Goal: Task Accomplishment & Management: Use online tool/utility

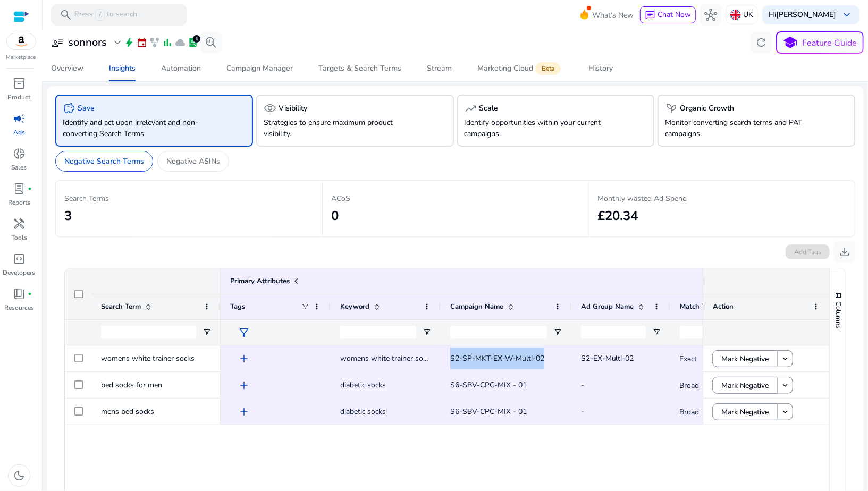
scroll to position [0, 39]
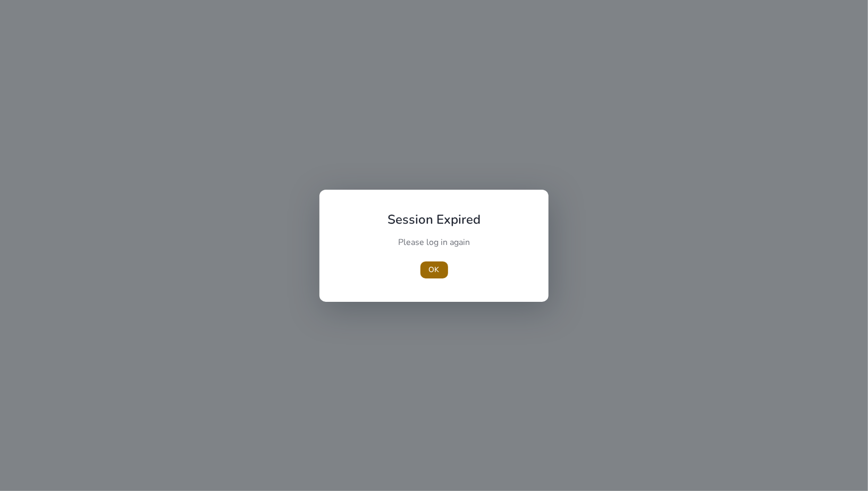
click at [431, 272] on span "OK" at bounding box center [434, 269] width 11 height 11
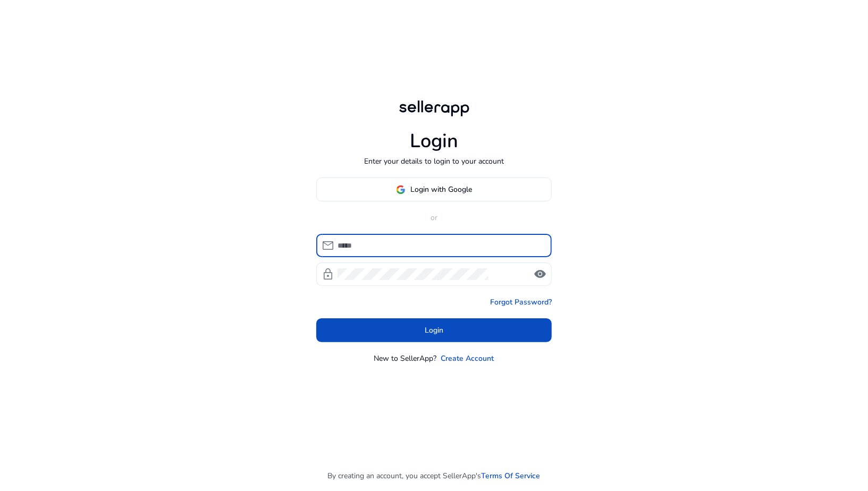
click at [430, 234] on div at bounding box center [441, 245] width 206 height 23
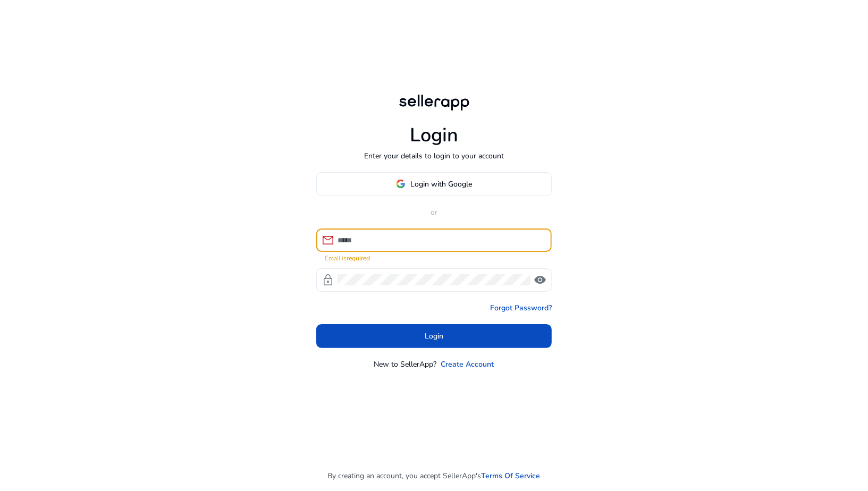
click at [395, 240] on input at bounding box center [441, 240] width 206 height 12
type input "**********"
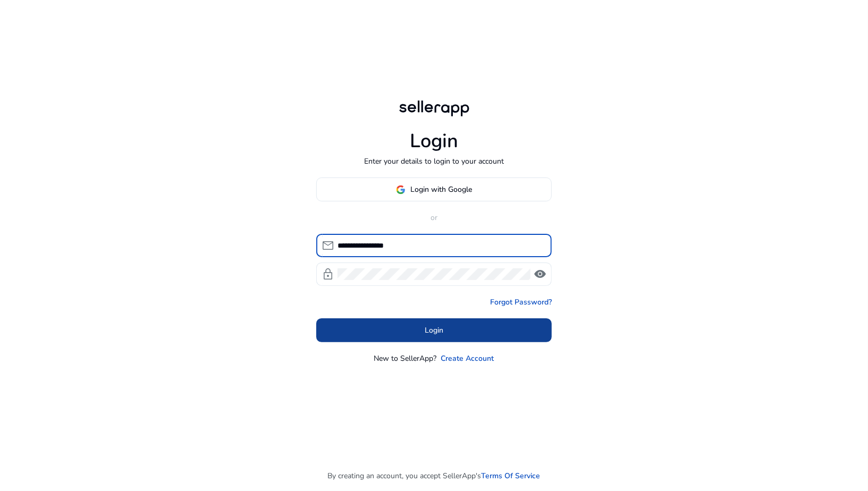
click at [437, 330] on span "Login" at bounding box center [434, 330] width 19 height 11
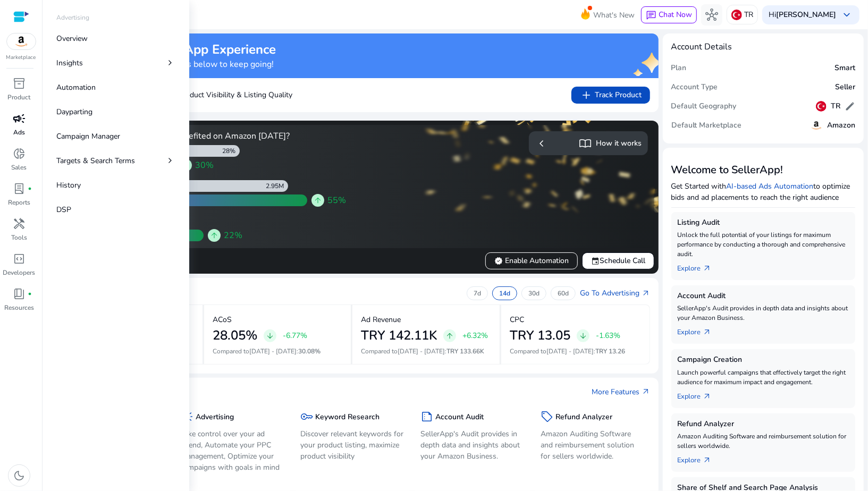
click at [16, 125] on div "campaign" at bounding box center [19, 118] width 30 height 17
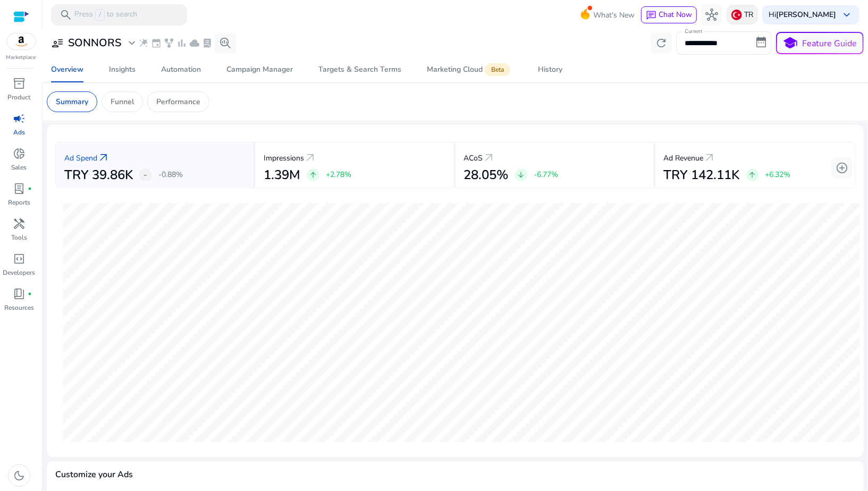
click at [753, 14] on p "TR" at bounding box center [748, 14] width 9 height 19
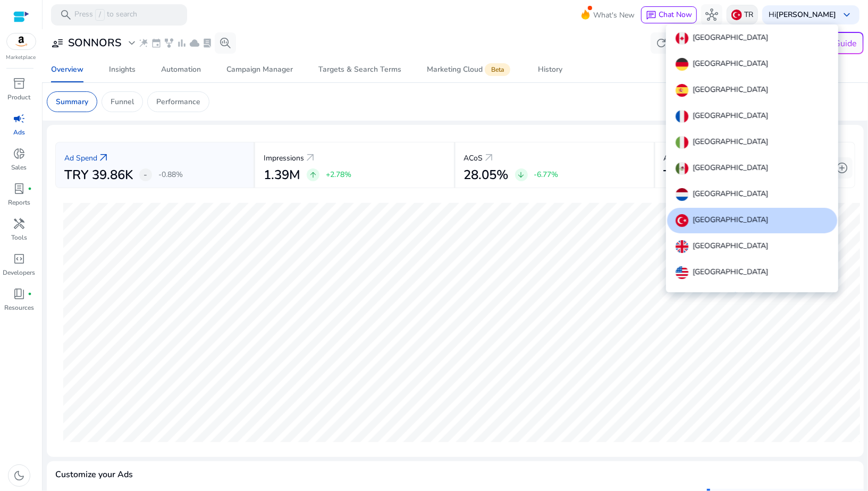
scroll to position [12, 0]
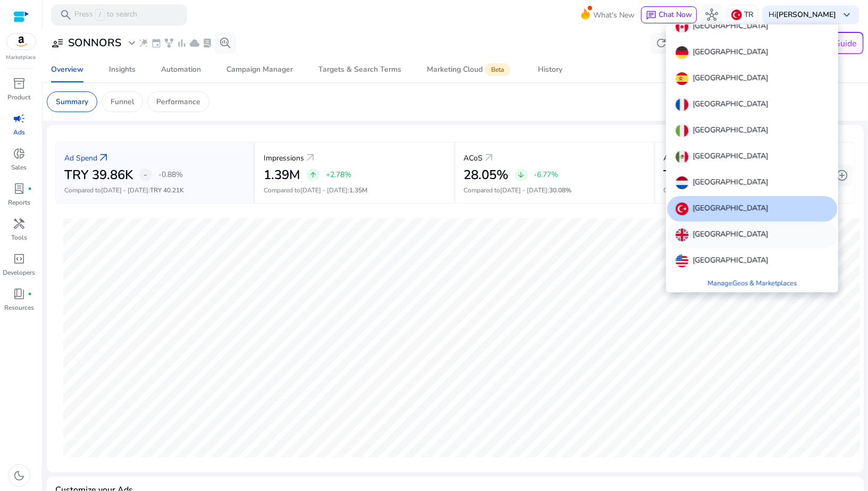
click at [701, 240] on p "[GEOGRAPHIC_DATA]" at bounding box center [731, 235] width 76 height 13
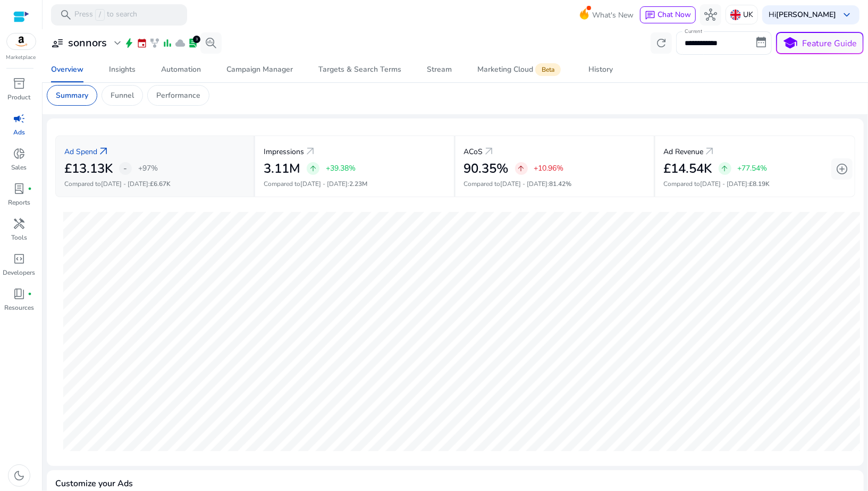
scroll to position [0, 0]
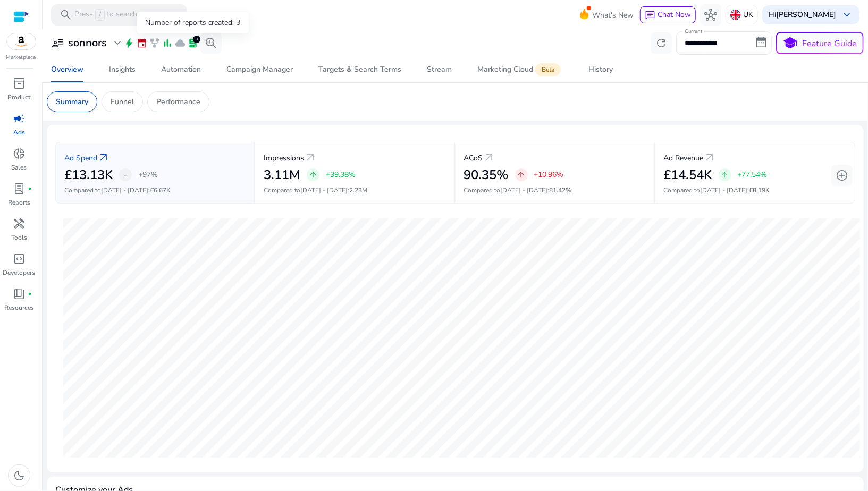
click at [194, 46] on span "lab_profile" at bounding box center [193, 43] width 11 height 11
click at [192, 41] on span "lab_profile" at bounding box center [193, 43] width 11 height 11
click at [115, 73] on div "Insights" at bounding box center [122, 69] width 27 height 7
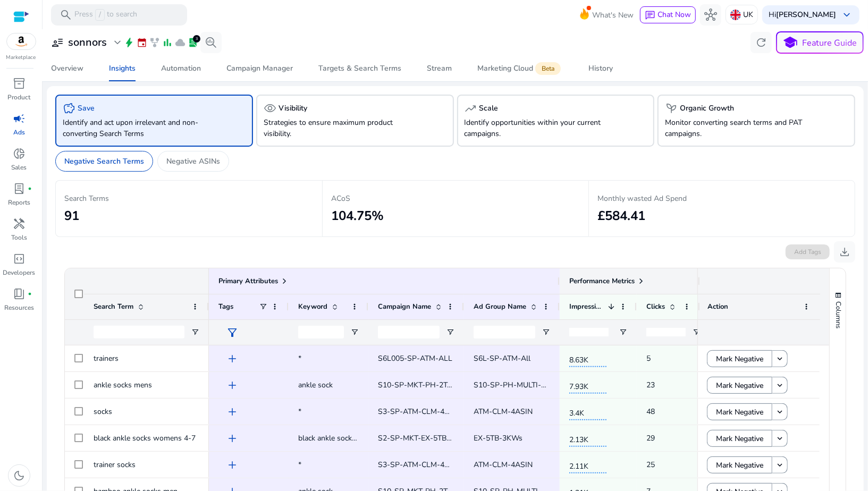
click at [641, 280] on span at bounding box center [641, 281] width 9 height 9
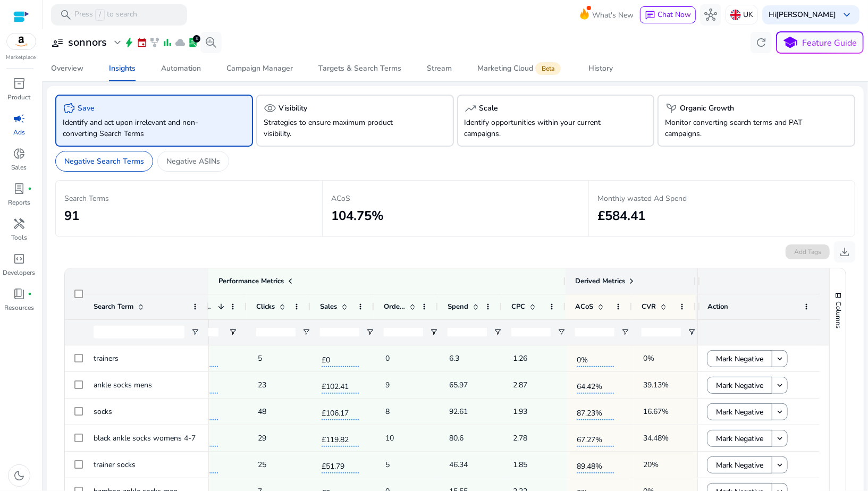
click at [628, 280] on span at bounding box center [631, 281] width 9 height 9
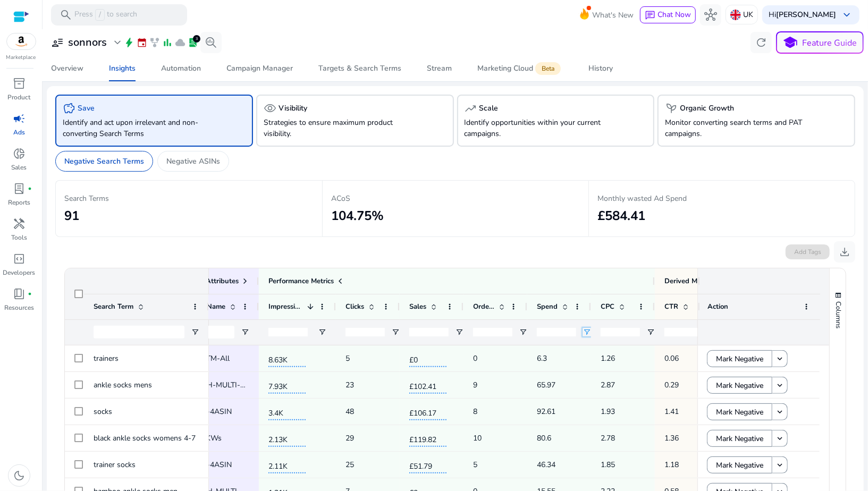
click at [585, 332] on span "Open Filter Menu" at bounding box center [587, 332] width 9 height 9
click at [594, 350] on div "Equals" at bounding box center [624, 352] width 65 height 8
click at [593, 371] on input "Filter Value" at bounding box center [628, 369] width 82 height 13
type input "**"
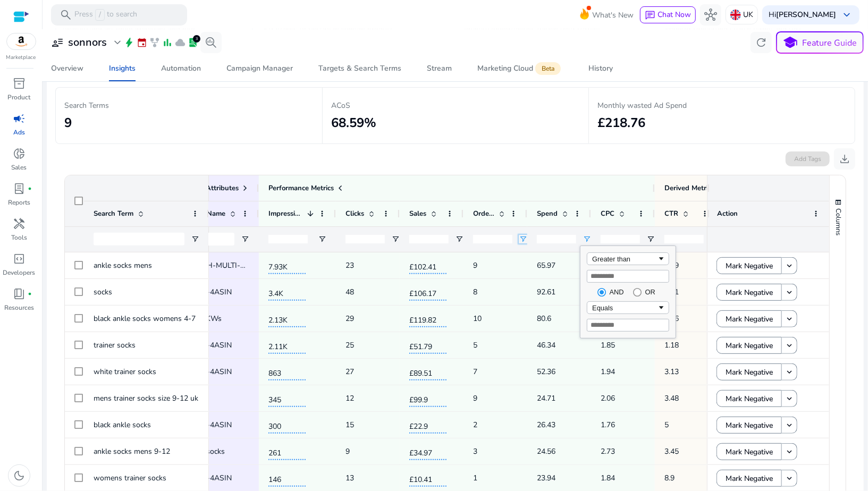
click at [519, 238] on span "Open Filter Menu" at bounding box center [523, 239] width 9 height 9
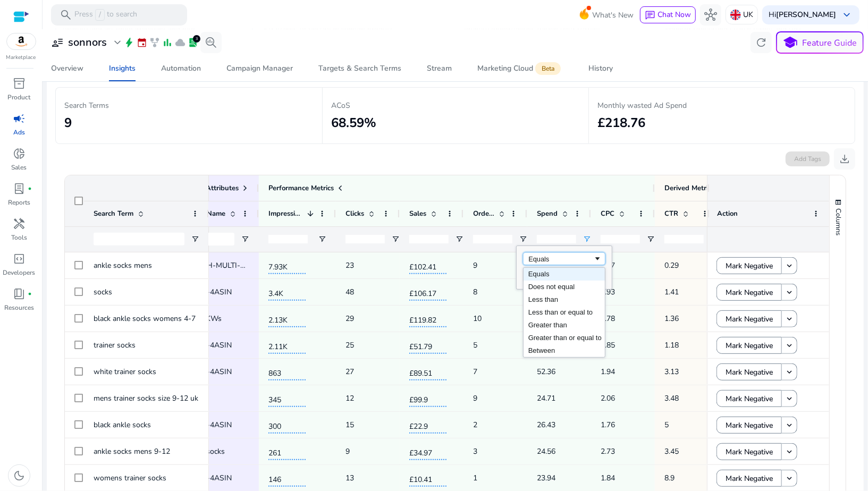
click at [533, 259] on div "Equals" at bounding box center [561, 259] width 65 height 8
click at [531, 274] on input "Filter Value" at bounding box center [564, 276] width 82 height 13
type input "*"
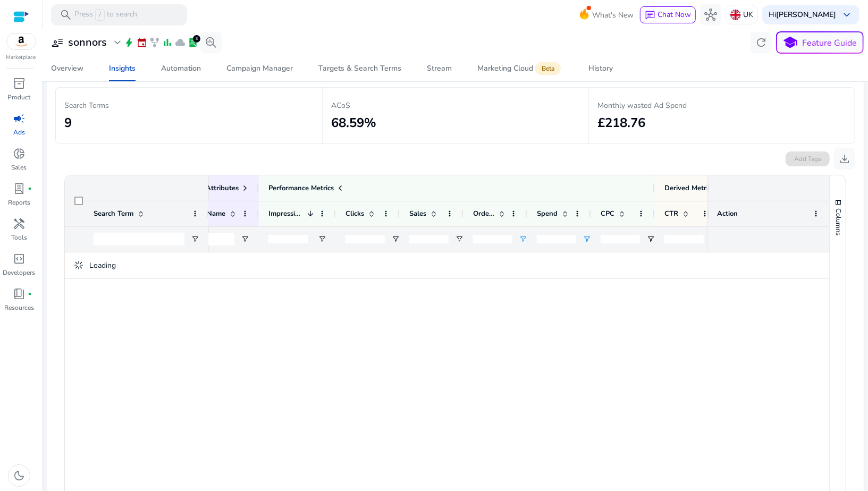
click at [495, 104] on p "ACoS" at bounding box center [455, 105] width 249 height 11
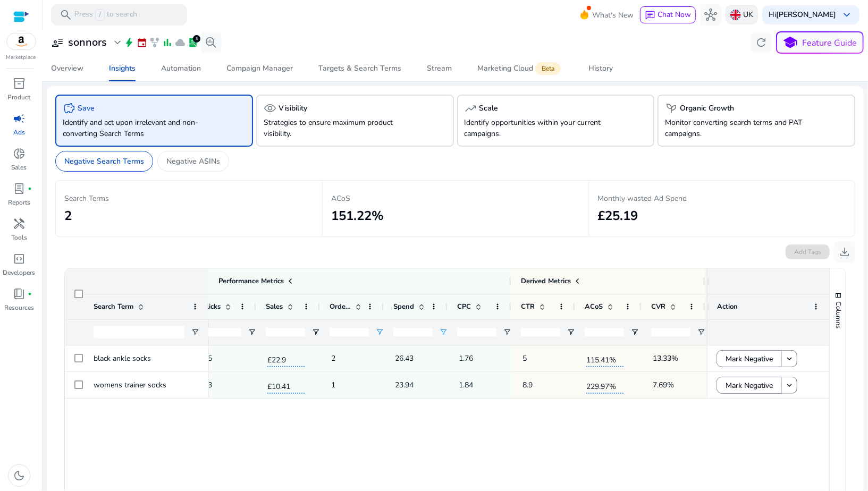
click at [741, 14] on img at bounding box center [736, 15] width 11 height 11
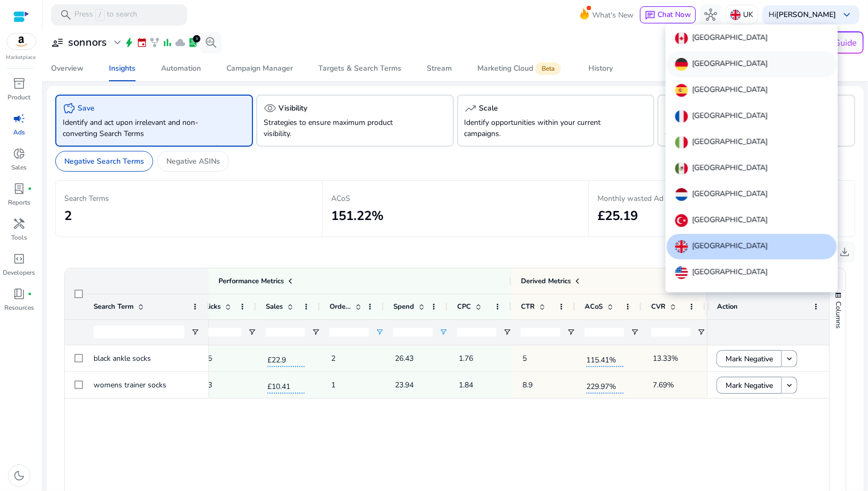
click at [702, 58] on p "[GEOGRAPHIC_DATA]" at bounding box center [730, 64] width 76 height 13
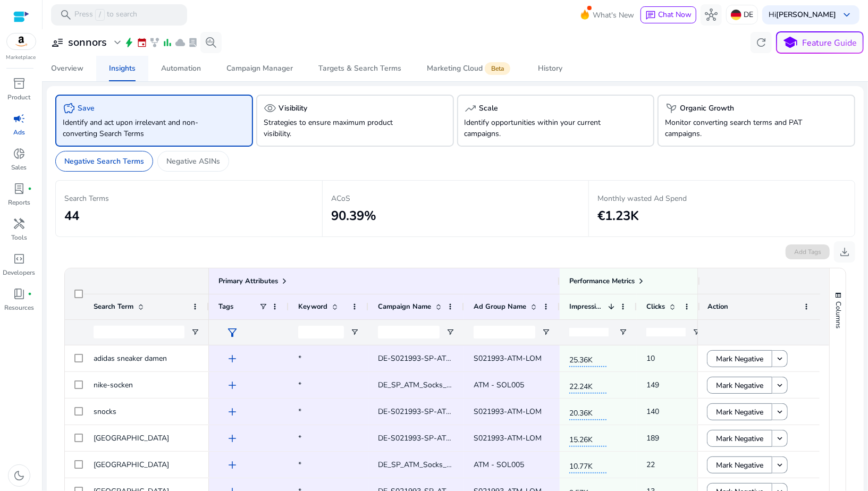
click at [124, 77] on span "Insights" at bounding box center [122, 69] width 27 height 26
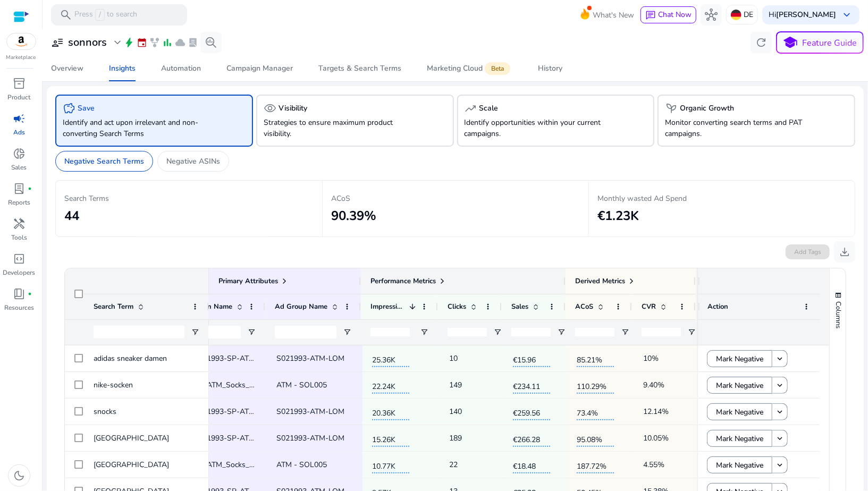
click at [438, 282] on span at bounding box center [442, 281] width 9 height 9
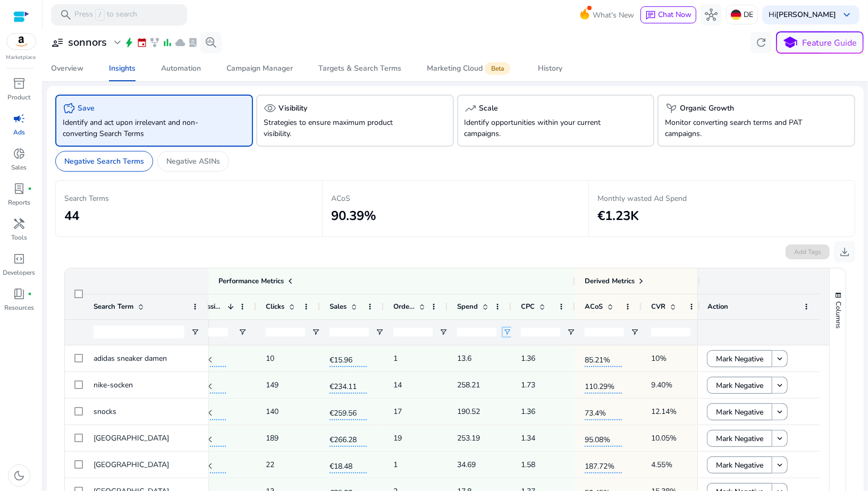
click at [504, 331] on span "Open Filter Menu" at bounding box center [507, 332] width 9 height 9
click at [516, 348] on div "Equals" at bounding box center [545, 352] width 65 height 8
click at [522, 364] on input "Filter Value" at bounding box center [548, 369] width 82 height 13
type input "**"
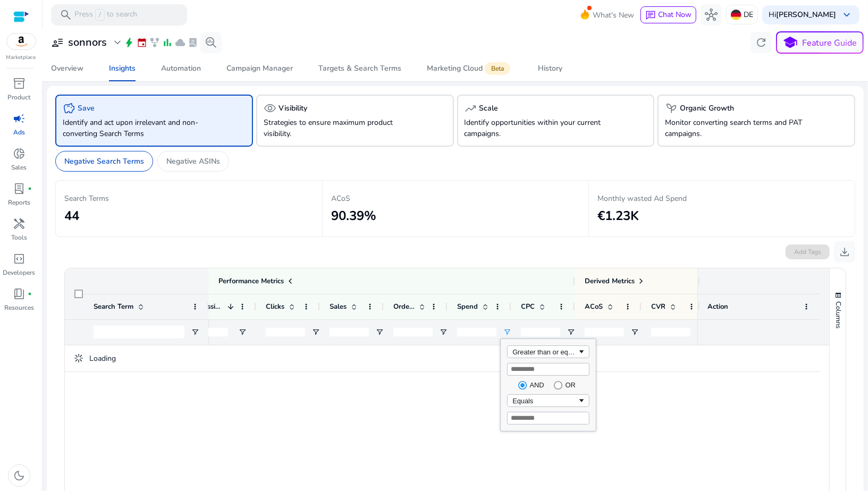
click at [510, 240] on div "Add Tags download" at bounding box center [455, 250] width 800 height 26
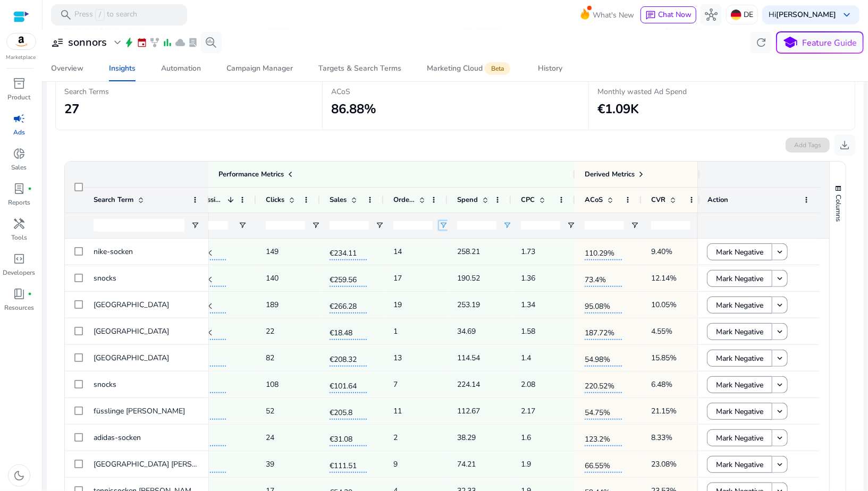
click at [440, 223] on span "Open Filter Menu" at bounding box center [443, 225] width 9 height 9
click at [455, 248] on div "Equals" at bounding box center [484, 245] width 82 height 13
click at [452, 244] on div "Greater than" at bounding box center [481, 245] width 65 height 8
click at [415, 227] on input "number" at bounding box center [412, 225] width 39 height 9
type input "*"
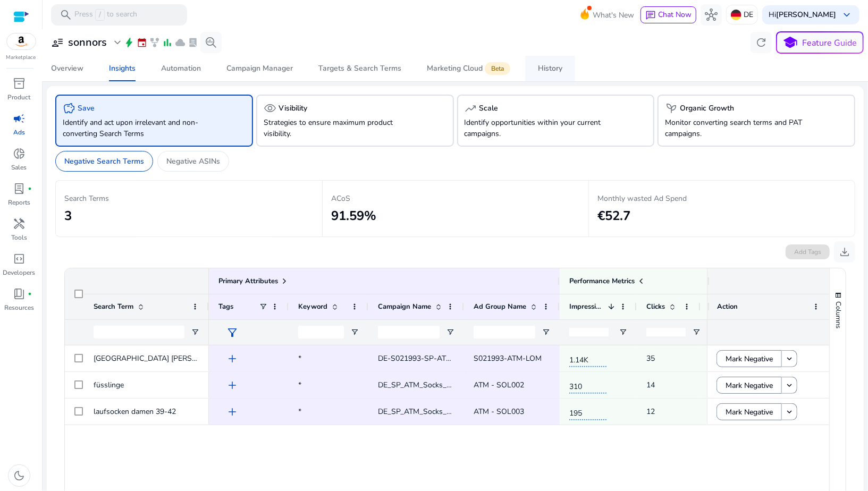
type input "*"
click at [544, 71] on div "History" at bounding box center [550, 68] width 24 height 7
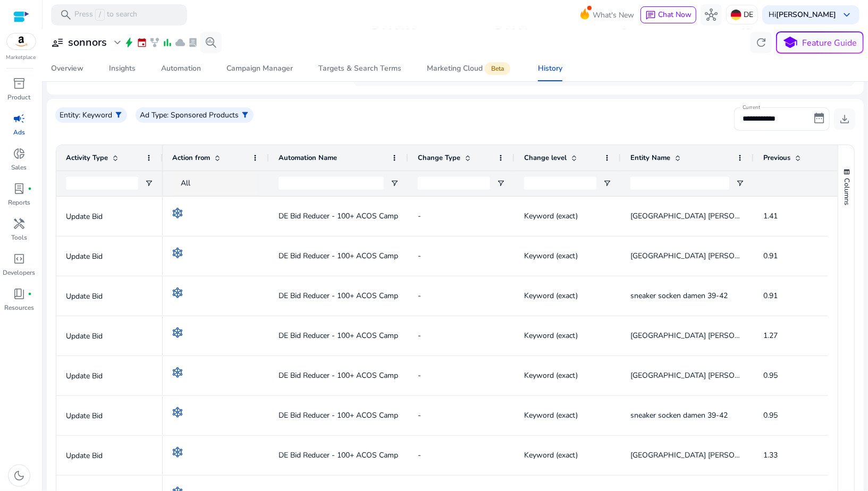
drag, startPoint x: 374, startPoint y: 153, endPoint x: 407, endPoint y: 155, distance: 33.0
click at [407, 155] on div at bounding box center [408, 158] width 4 height 26
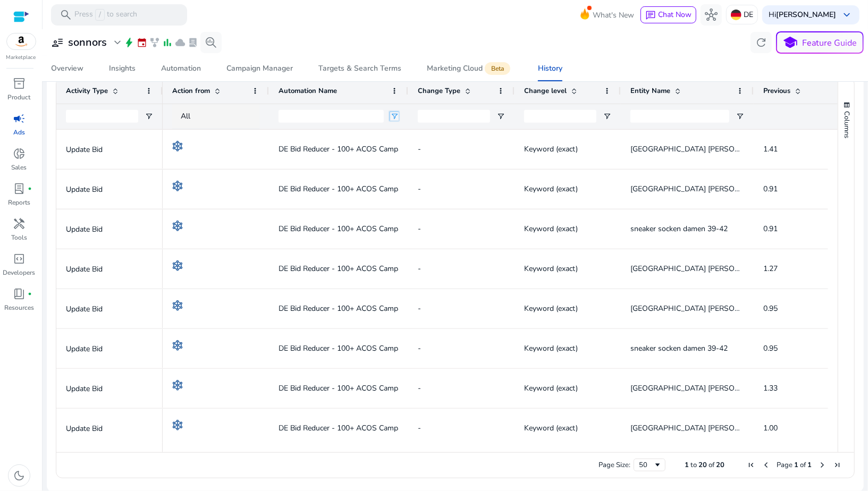
click at [396, 113] on span "Open Filter Menu" at bounding box center [394, 116] width 9 height 9
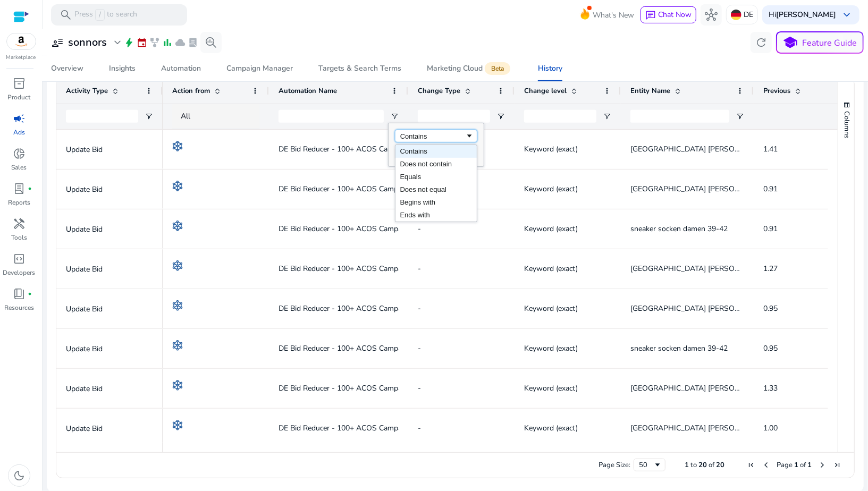
click at [400, 130] on div "Contains" at bounding box center [436, 136] width 82 height 13
click at [362, 121] on input "Automation Name Filter Input" at bounding box center [331, 116] width 105 height 13
click at [215, 91] on span at bounding box center [217, 91] width 9 height 9
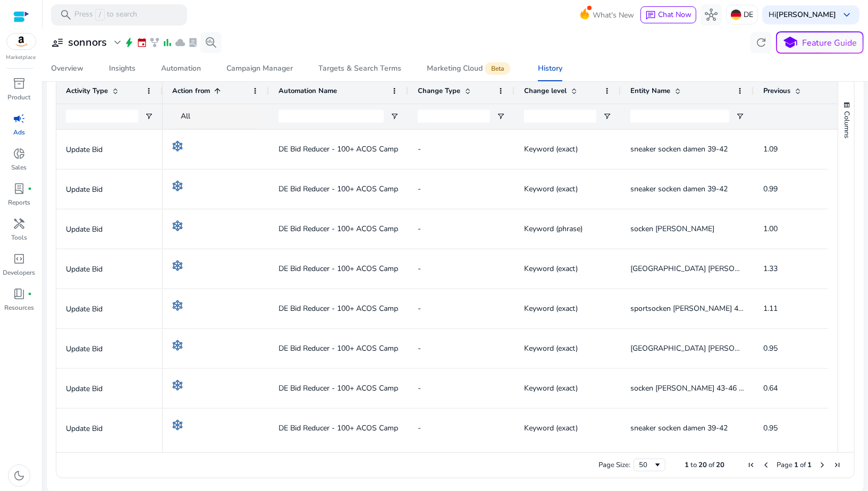
click at [217, 90] on span at bounding box center [217, 91] width 9 height 9
click at [207, 118] on div "All" at bounding box center [225, 117] width 89 height 12
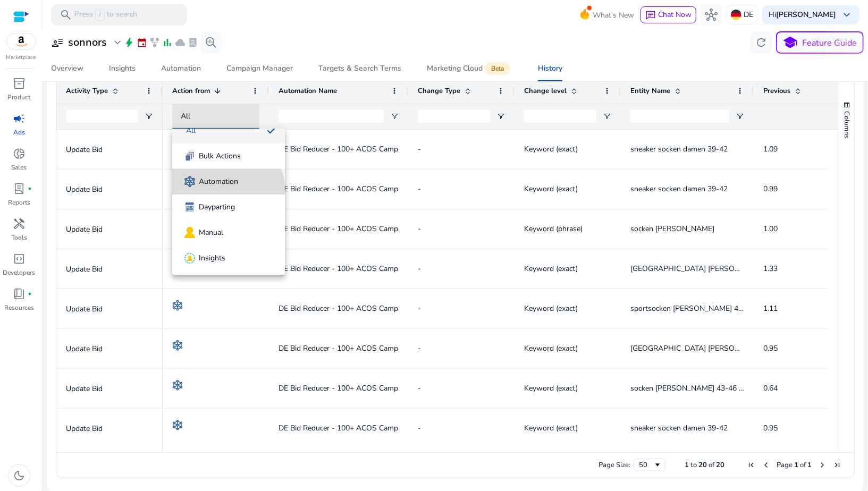
click at [224, 191] on mat-option "Automation" at bounding box center [228, 182] width 113 height 26
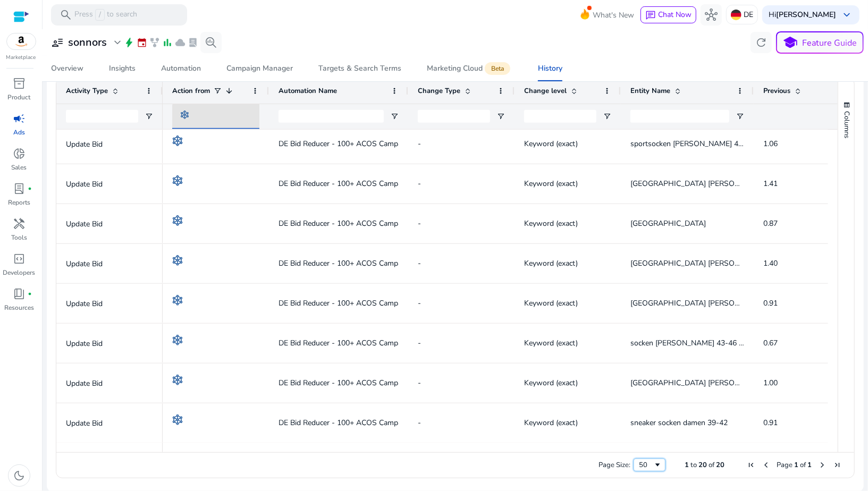
click at [649, 469] on div "50" at bounding box center [650, 465] width 32 height 13
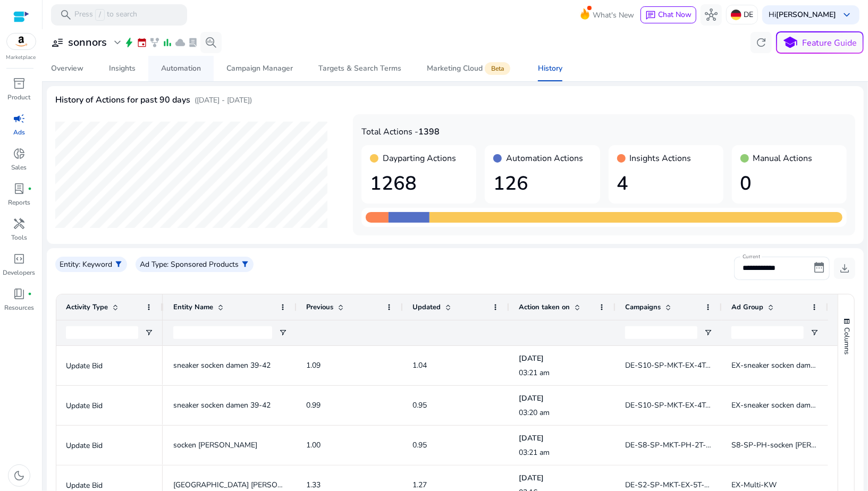
click at [188, 70] on div "Automation" at bounding box center [181, 68] width 40 height 7
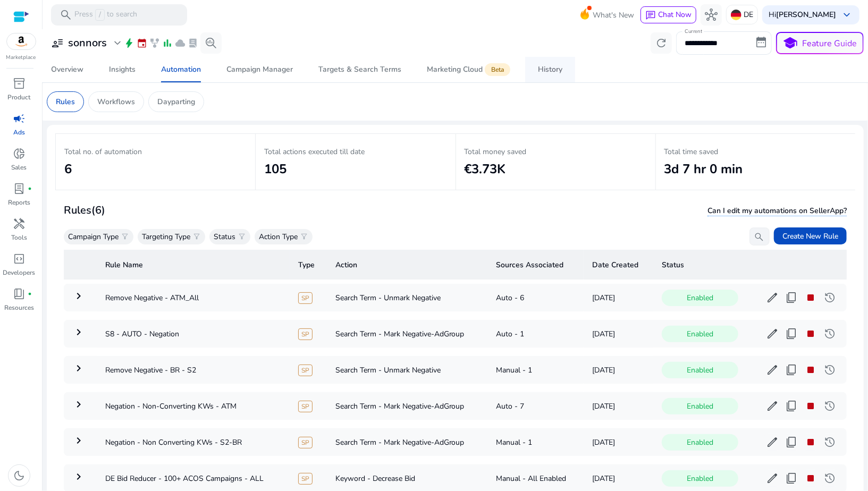
click at [555, 70] on div "History" at bounding box center [550, 69] width 24 height 7
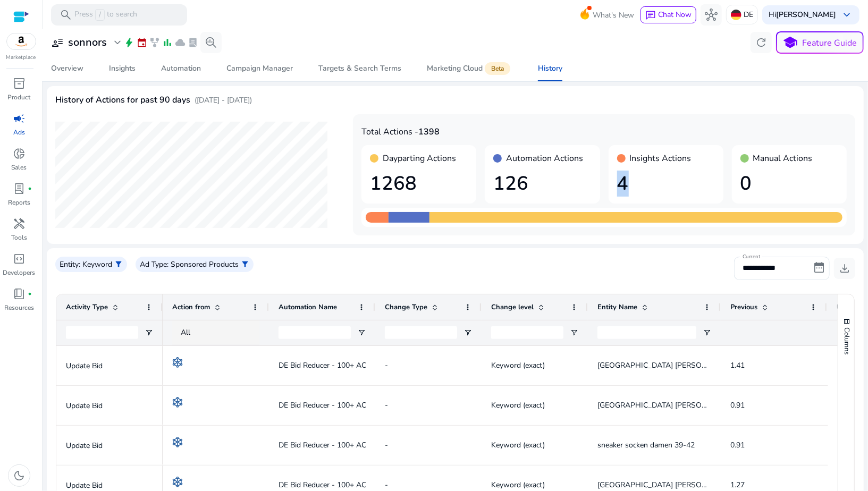
drag, startPoint x: 617, startPoint y: 180, endPoint x: 652, endPoint y: 188, distance: 36.5
click at [649, 187] on h1 "4" at bounding box center [666, 183] width 98 height 23
click at [199, 74] on span "Automation" at bounding box center [181, 69] width 40 height 26
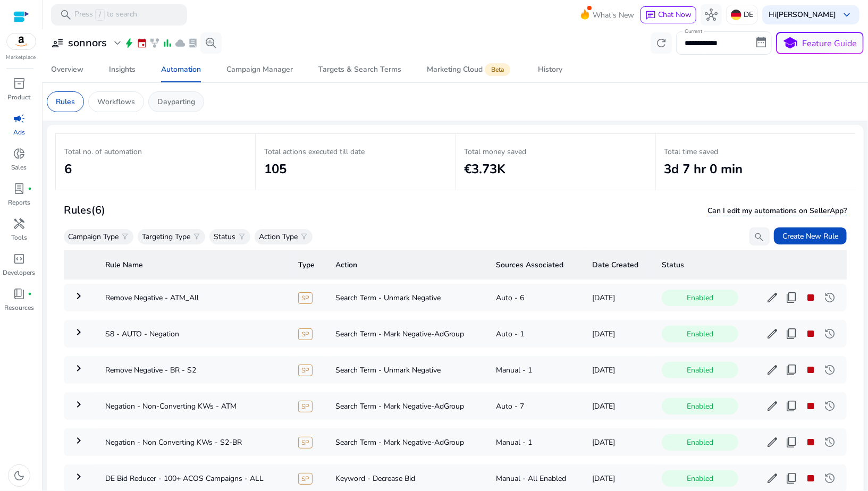
click at [171, 99] on p "Dayparting" at bounding box center [176, 101] width 38 height 11
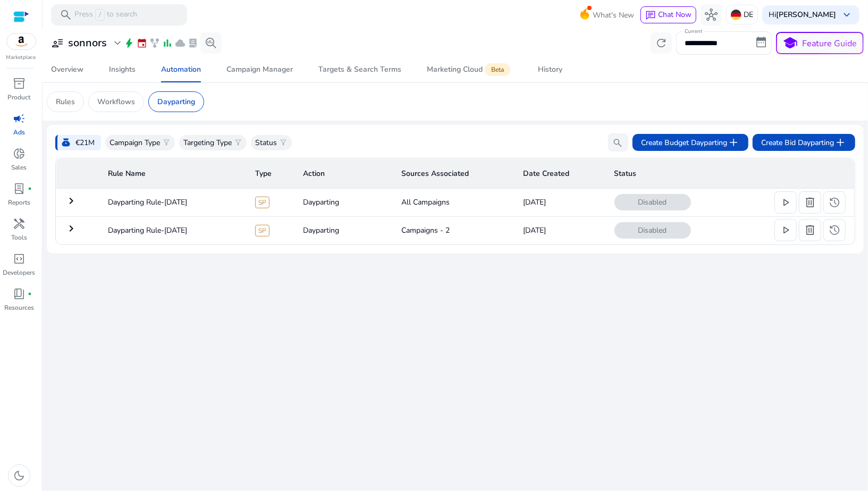
click at [68, 198] on mat-icon "keyboard_arrow_right" at bounding box center [71, 201] width 13 height 13
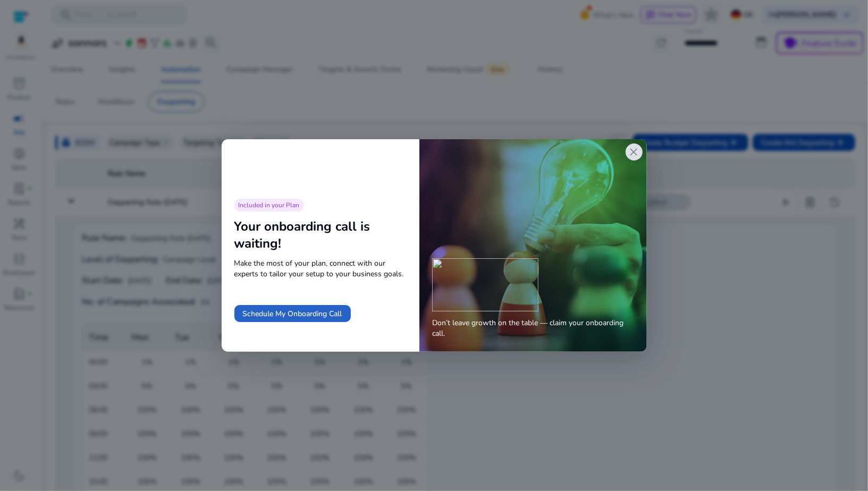
click at [636, 154] on span "close" at bounding box center [634, 152] width 13 height 13
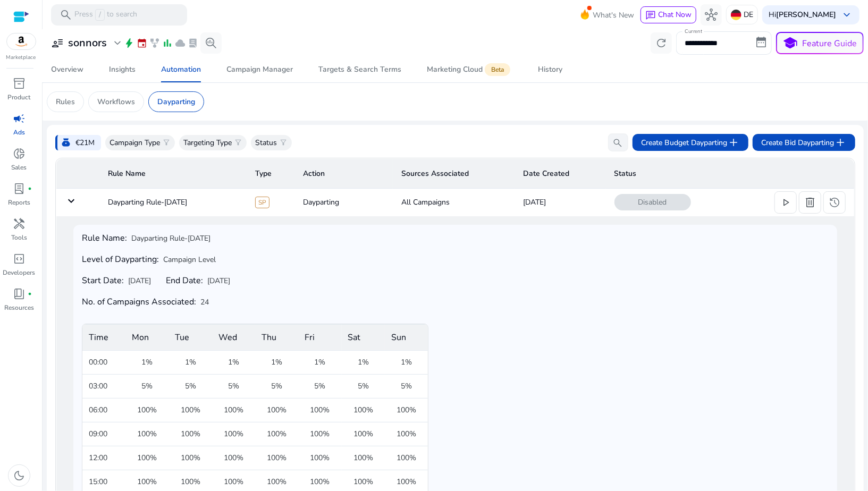
click at [76, 199] on mat-icon "keyboard_arrow_down" at bounding box center [71, 201] width 13 height 13
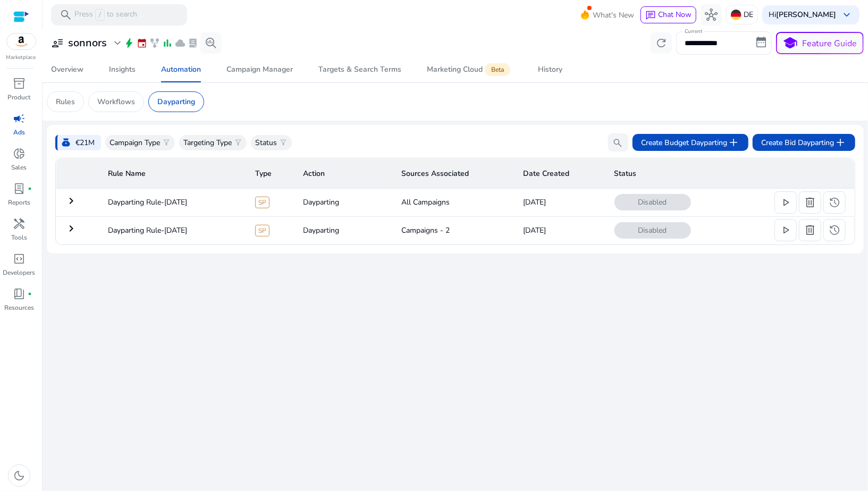
click at [76, 230] on mat-icon "keyboard_arrow_right" at bounding box center [71, 228] width 13 height 13
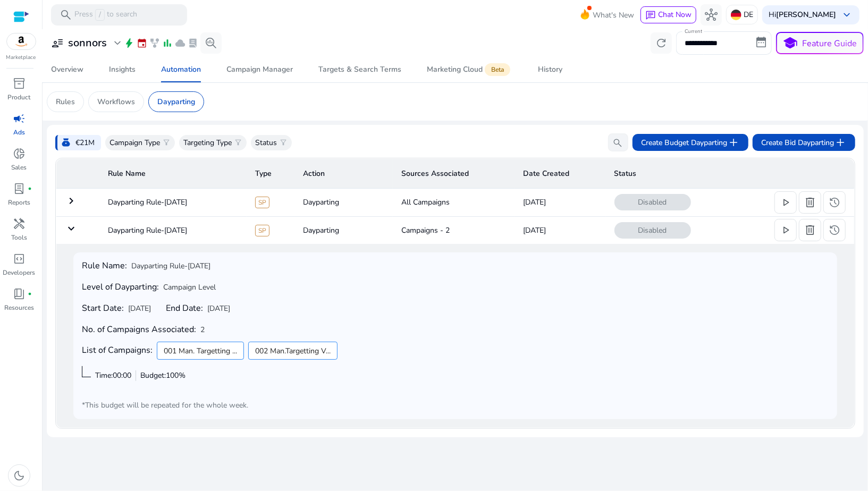
click at [68, 226] on mat-icon "keyboard_arrow_down" at bounding box center [71, 228] width 13 height 13
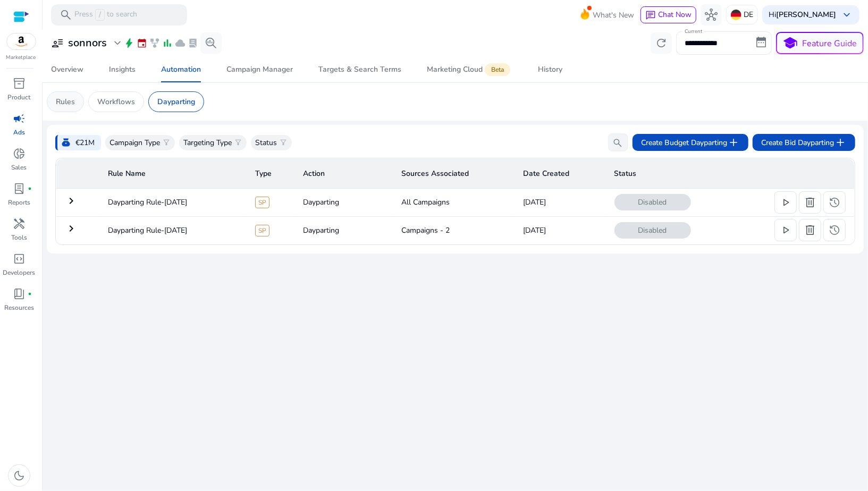
click at [68, 103] on p "Rules" at bounding box center [65, 101] width 19 height 11
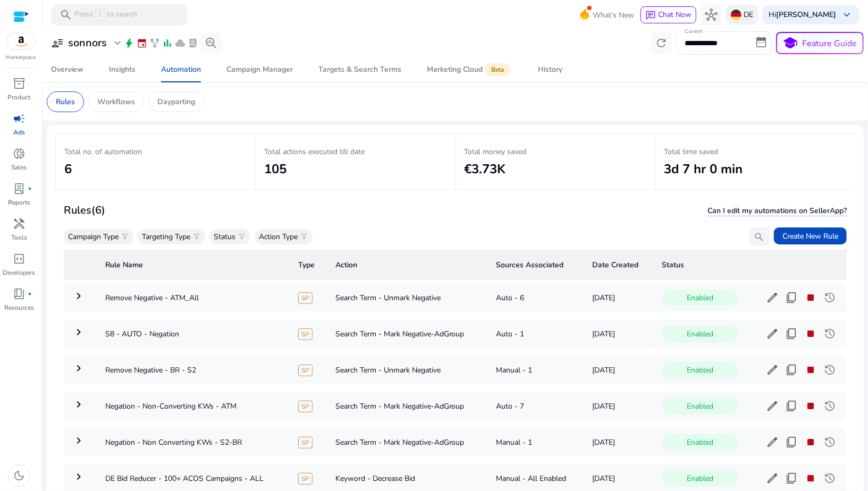
click at [742, 16] on img at bounding box center [736, 15] width 11 height 11
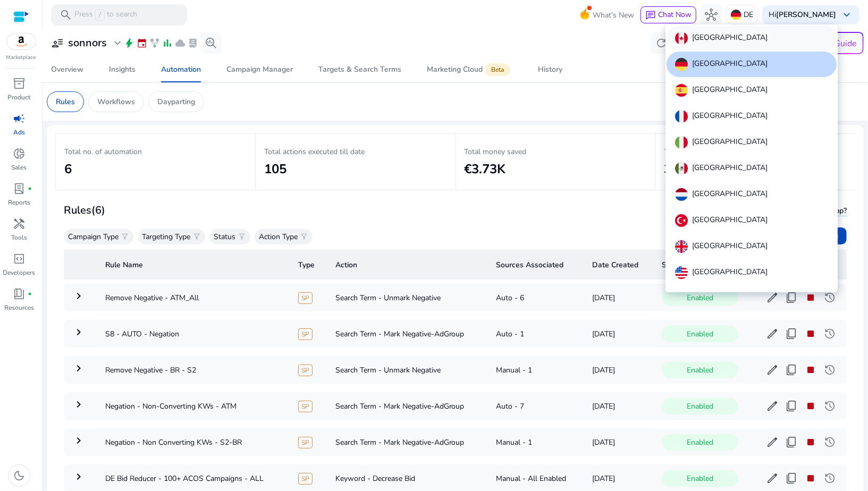
scroll to position [12, 0]
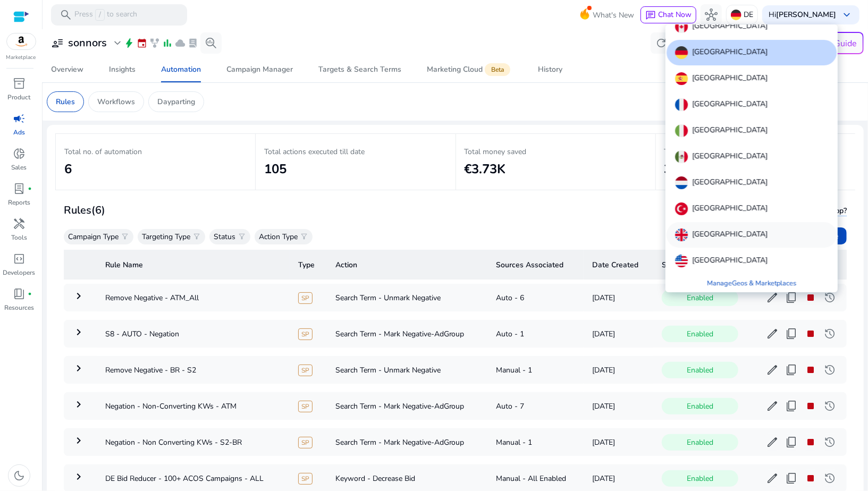
click at [713, 227] on div "[GEOGRAPHIC_DATA]" at bounding box center [752, 235] width 170 height 26
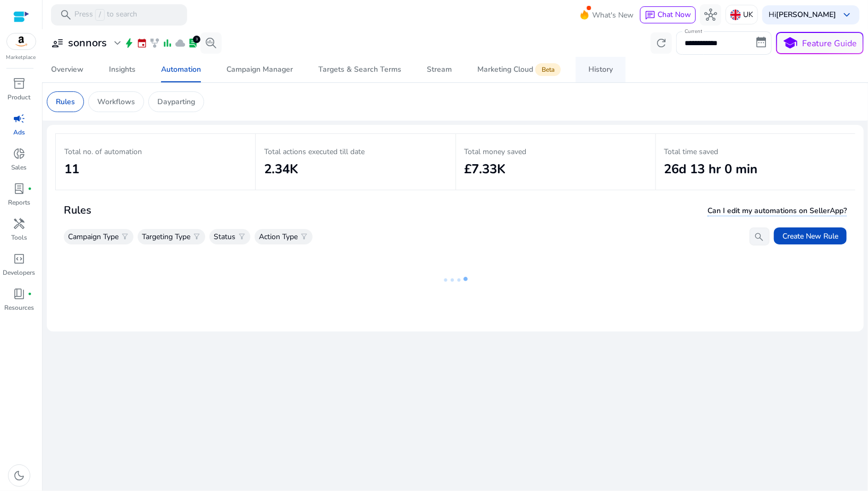
click at [591, 76] on span "History" at bounding box center [601, 70] width 24 height 26
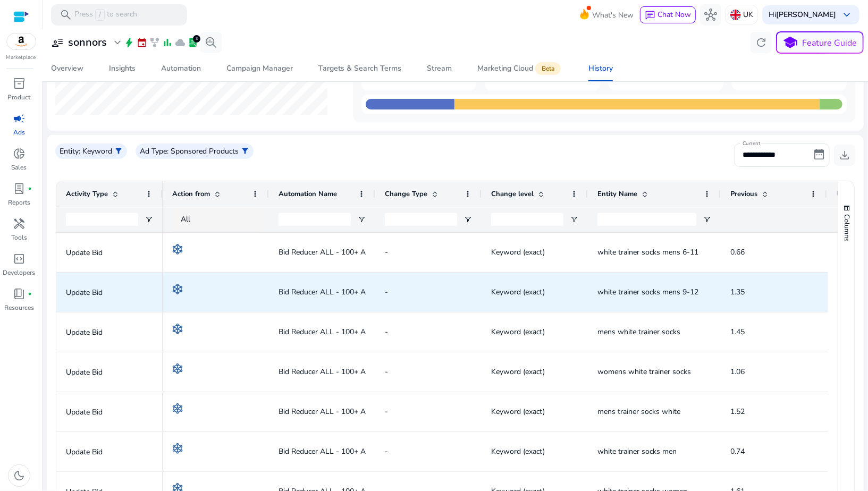
scroll to position [171, 0]
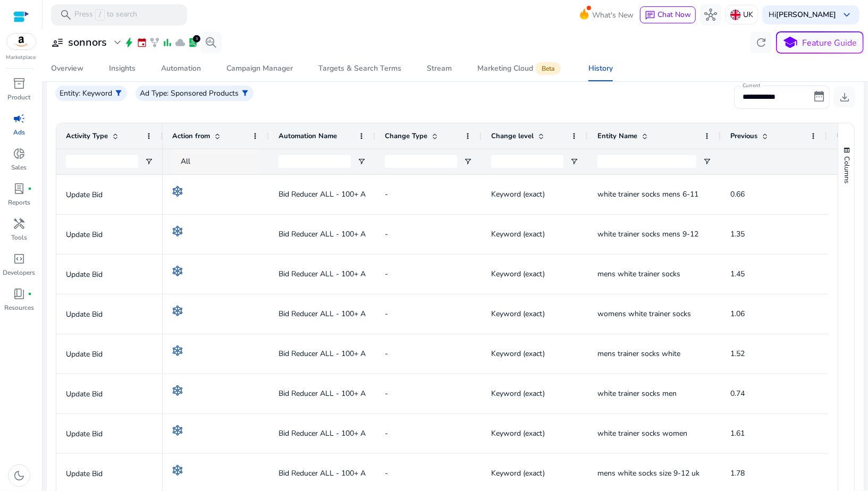
click at [211, 166] on div "All" at bounding box center [225, 162] width 89 height 12
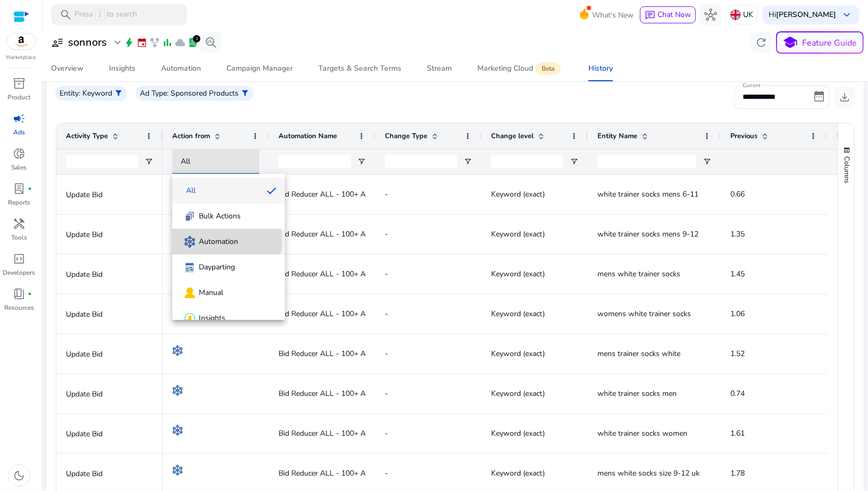
click at [213, 241] on span "Automation" at bounding box center [218, 242] width 39 height 11
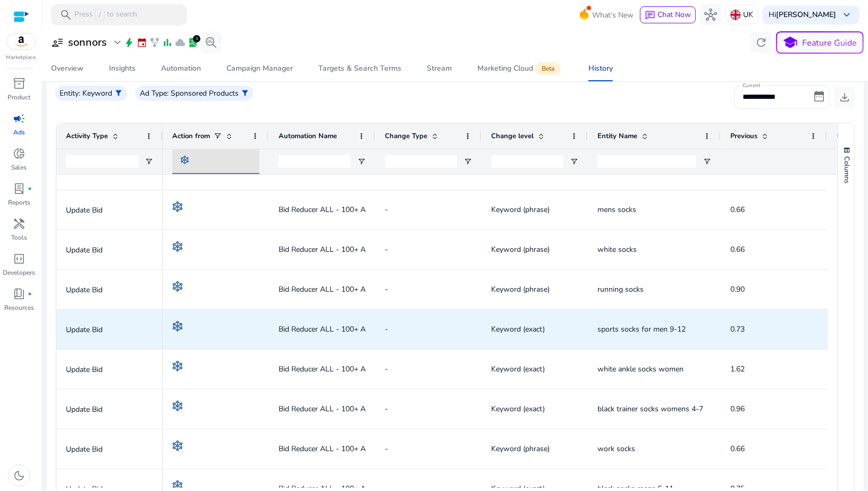
scroll to position [533, 0]
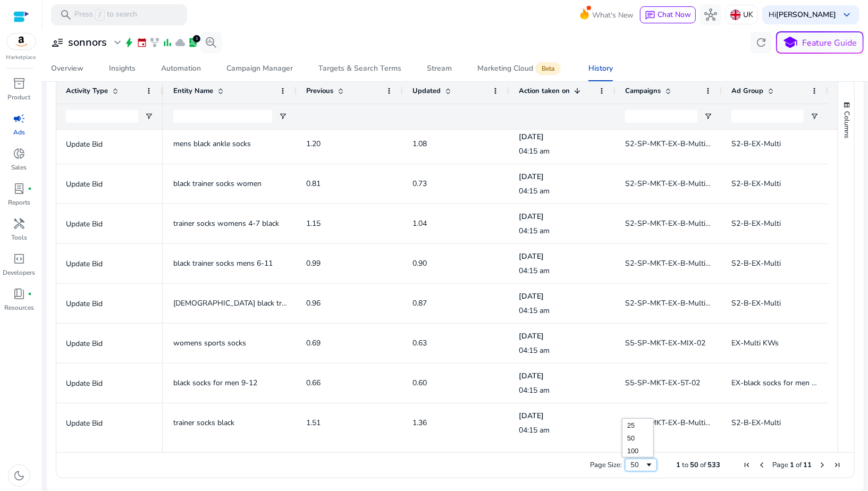
click at [632, 467] on div "50" at bounding box center [638, 465] width 14 height 10
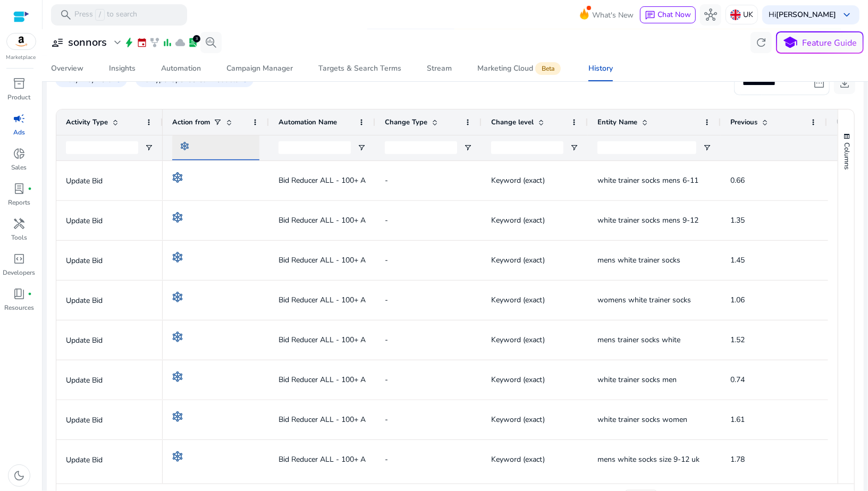
click at [210, 147] on div at bounding box center [225, 148] width 89 height 12
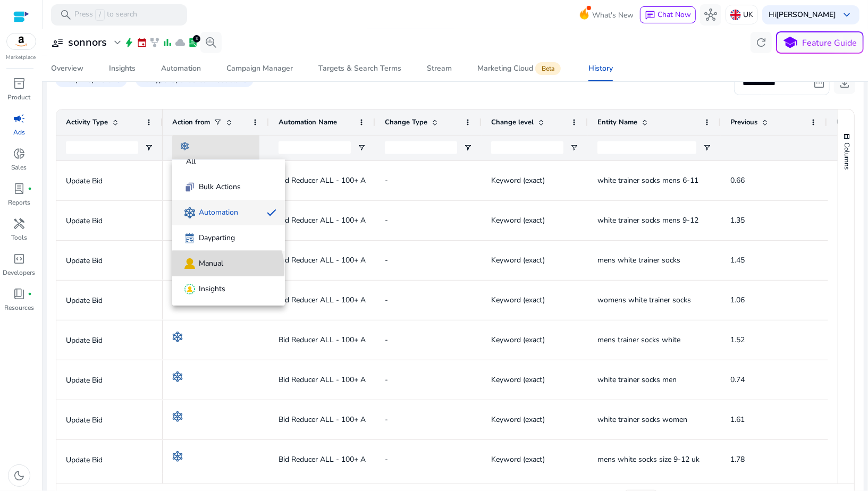
click at [227, 267] on span "Manual" at bounding box center [229, 263] width 96 height 13
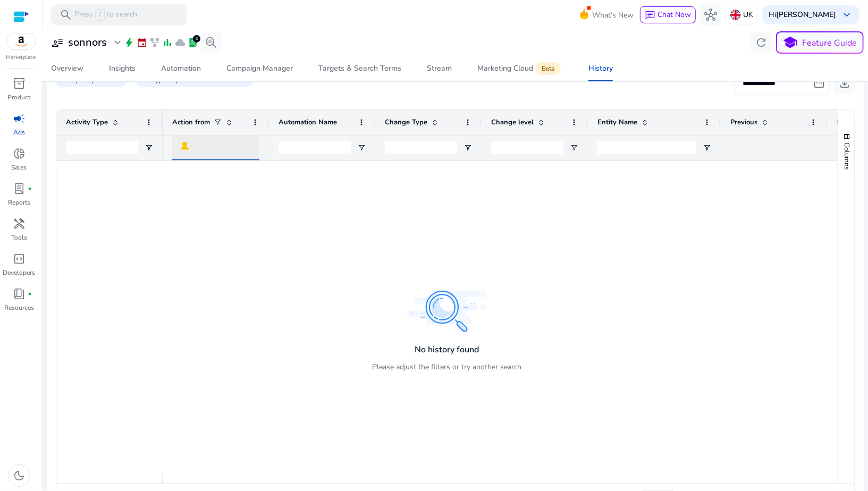
click at [225, 154] on div at bounding box center [229, 148] width 96 height 26
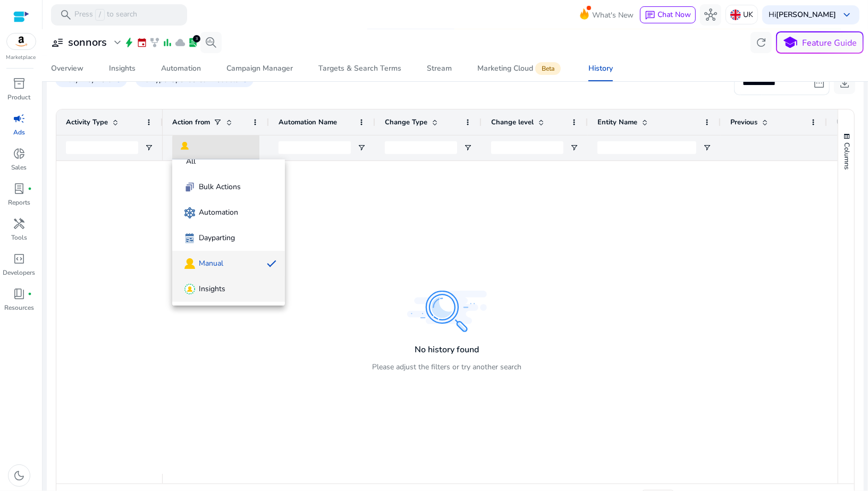
click at [220, 294] on span "Insights" at bounding box center [212, 289] width 27 height 11
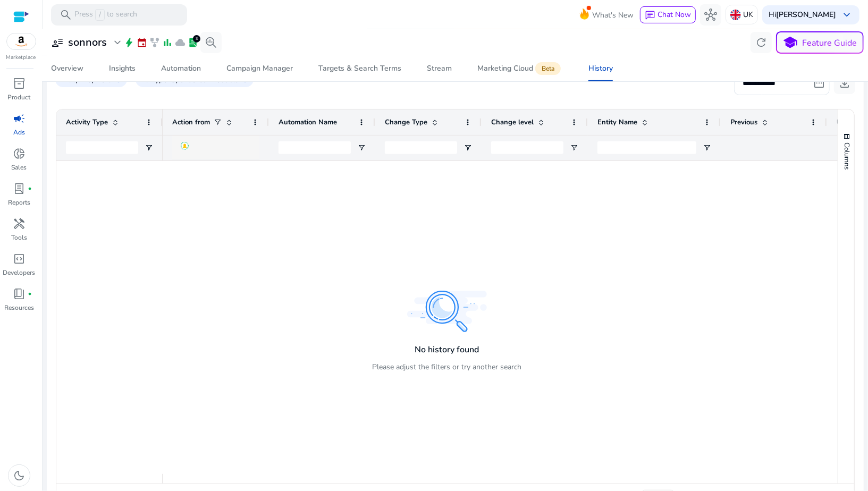
click at [210, 136] on div at bounding box center [229, 148] width 96 height 26
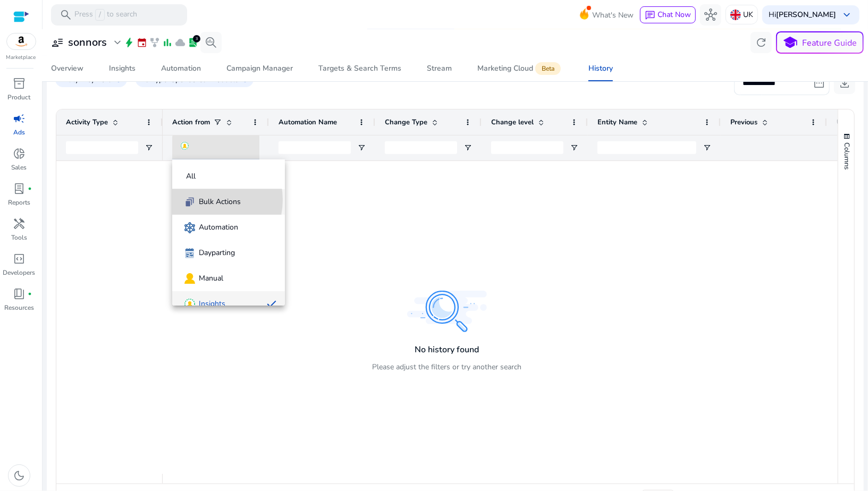
click at [207, 200] on span "Bulk Actions" at bounding box center [220, 202] width 42 height 11
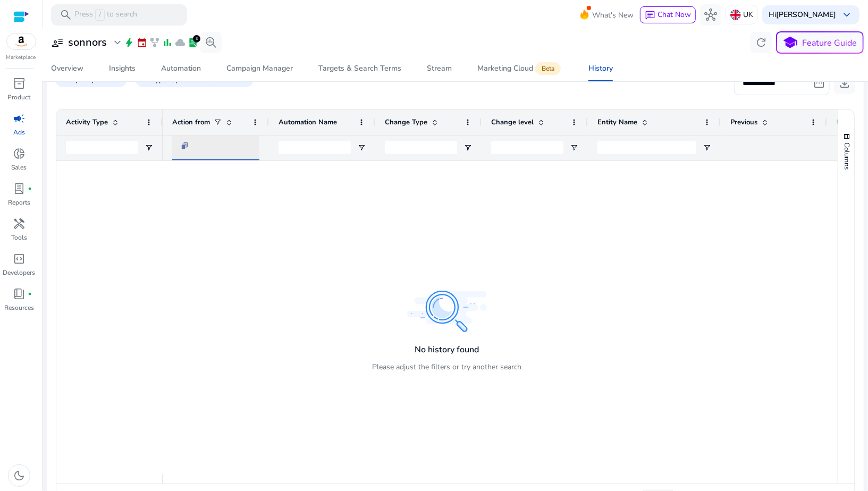
click at [198, 148] on div at bounding box center [225, 148] width 89 height 12
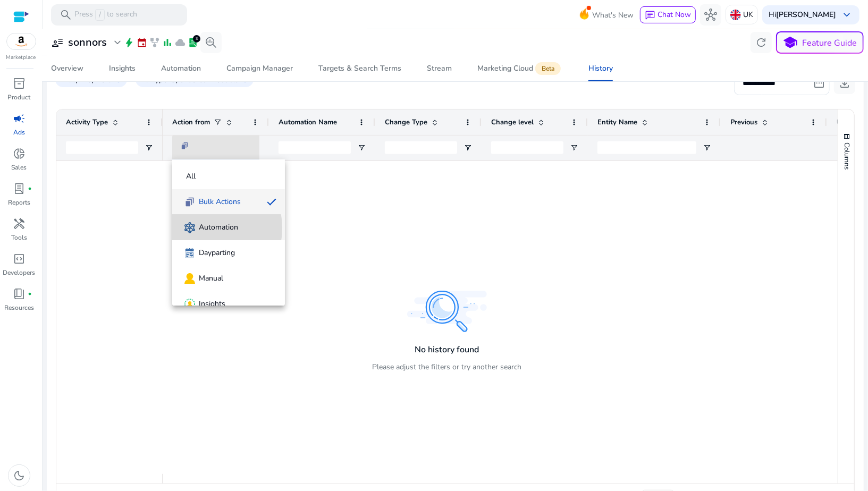
click at [199, 228] on span "Automation" at bounding box center [218, 227] width 39 height 11
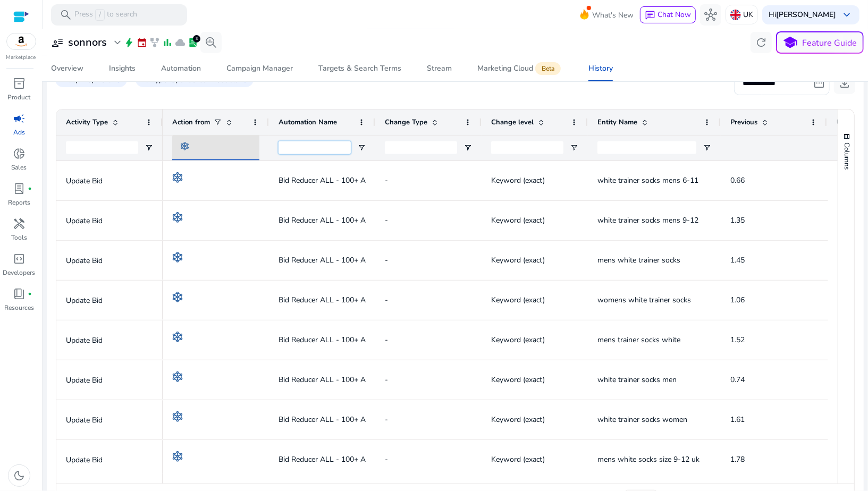
click at [343, 146] on input "Automation Name Filter Input" at bounding box center [315, 147] width 72 height 13
click at [356, 147] on div at bounding box center [322, 148] width 106 height 26
click at [359, 147] on span "Open Filter Menu" at bounding box center [361, 148] width 9 height 9
click at [372, 161] on div "Contains" at bounding box center [403, 167] width 82 height 13
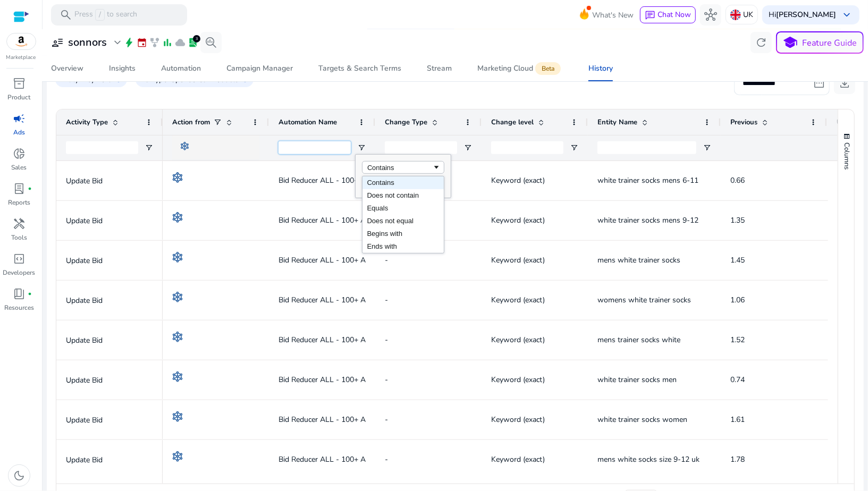
click at [308, 141] on input "Automation Name Filter Input" at bounding box center [315, 147] width 72 height 13
type input "*"
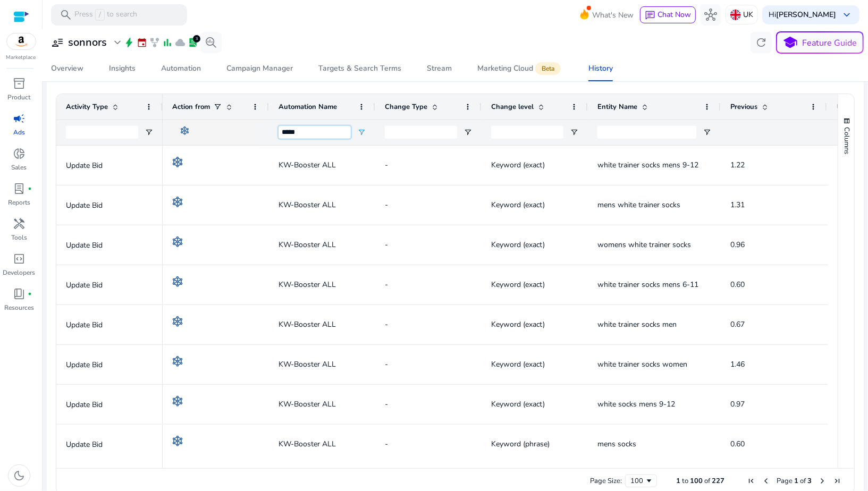
click at [296, 136] on input "*****" at bounding box center [315, 132] width 72 height 13
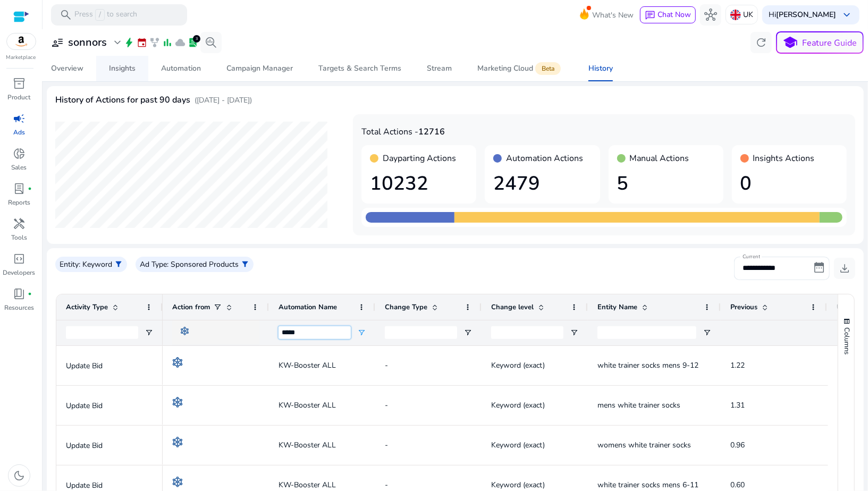
type input "*****"
click at [129, 73] on span "Insights" at bounding box center [122, 69] width 27 height 26
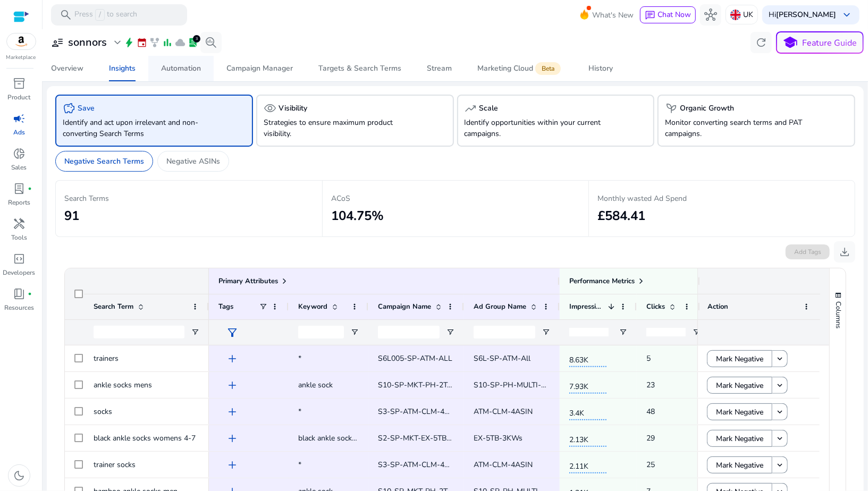
click at [188, 65] on div "Automation" at bounding box center [181, 68] width 40 height 7
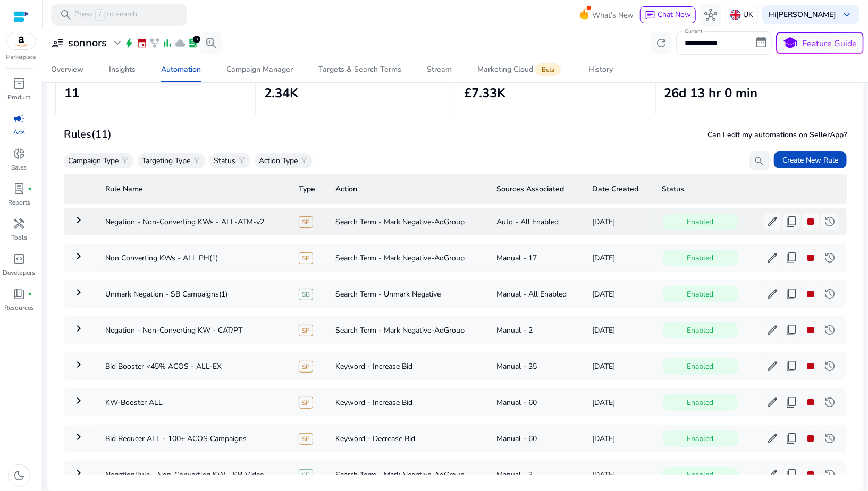
click at [82, 220] on mat-icon "keyboard_arrow_right" at bounding box center [78, 220] width 13 height 13
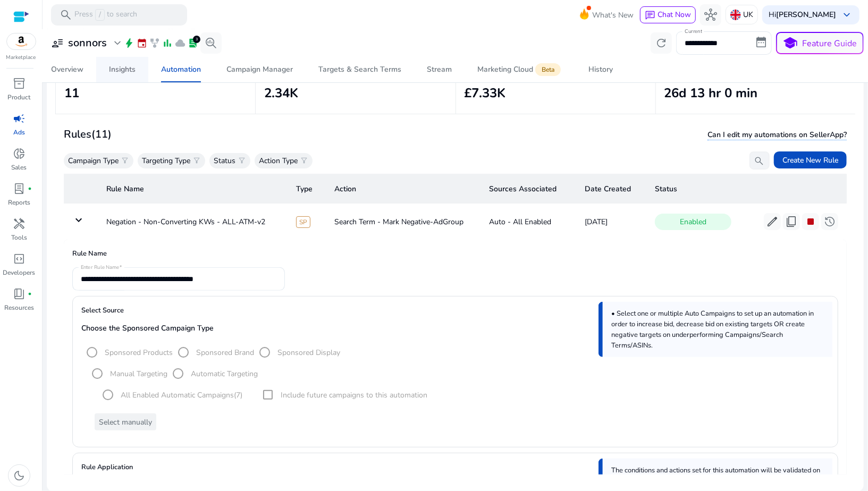
click at [119, 70] on div "Insights" at bounding box center [122, 69] width 27 height 7
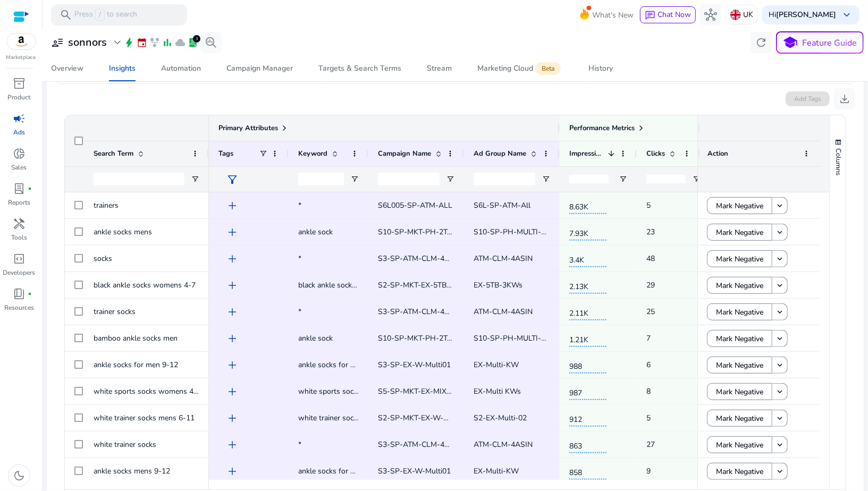
click at [282, 128] on span at bounding box center [284, 128] width 9 height 9
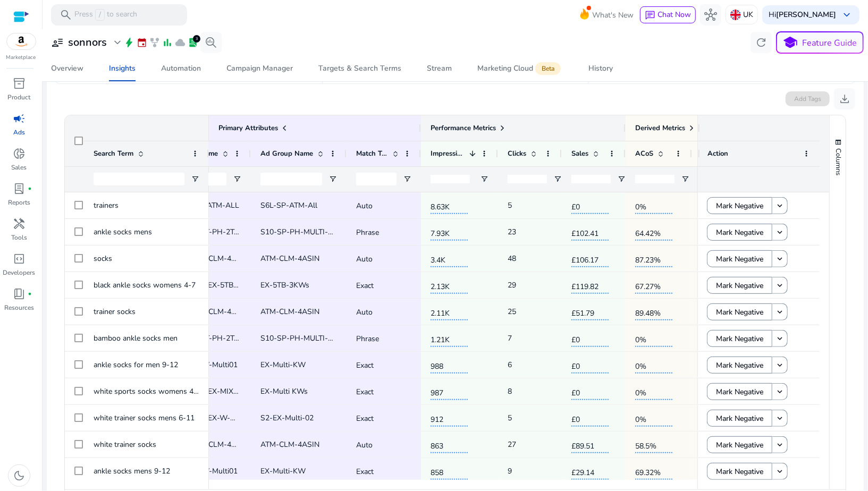
click at [502, 124] on span at bounding box center [502, 128] width 9 height 9
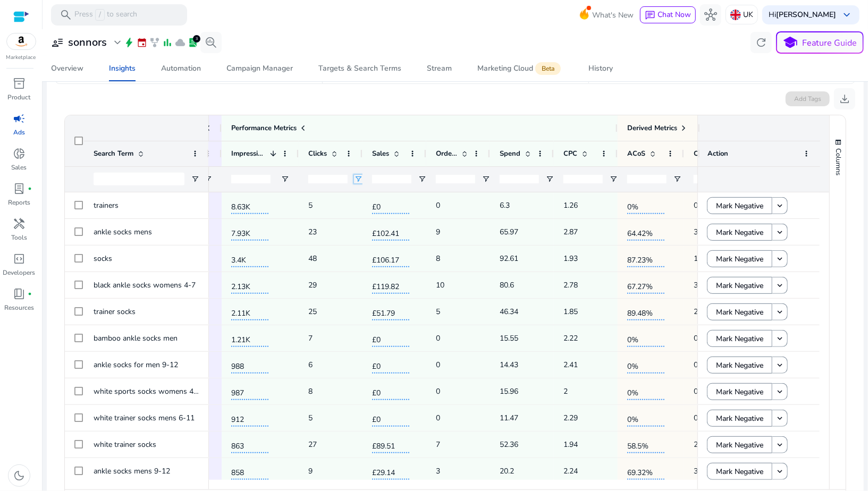
click at [355, 178] on span "Open Filter Menu" at bounding box center [358, 179] width 9 height 9
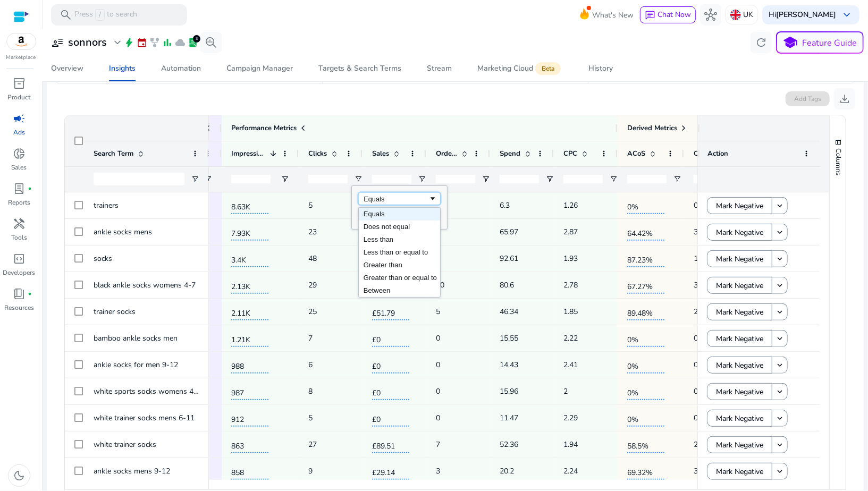
click at [369, 199] on div "Equals" at bounding box center [396, 199] width 65 height 8
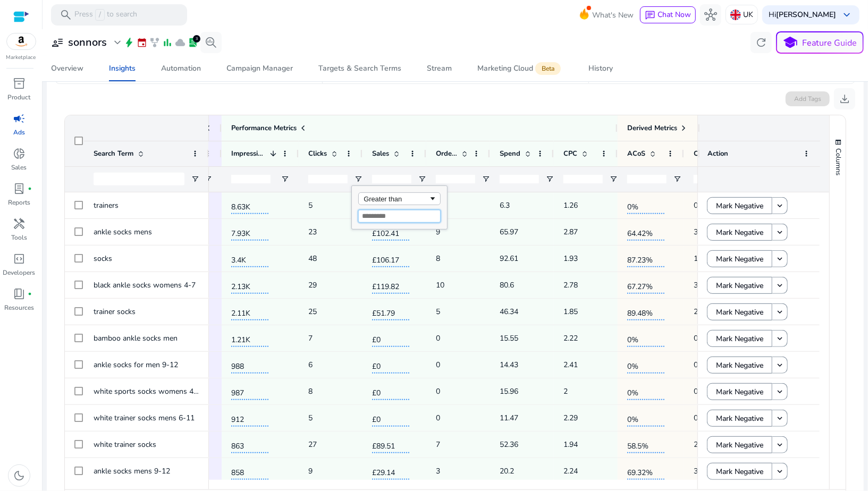
click at [365, 216] on input "Filter Value" at bounding box center [399, 216] width 82 height 13
type input "**"
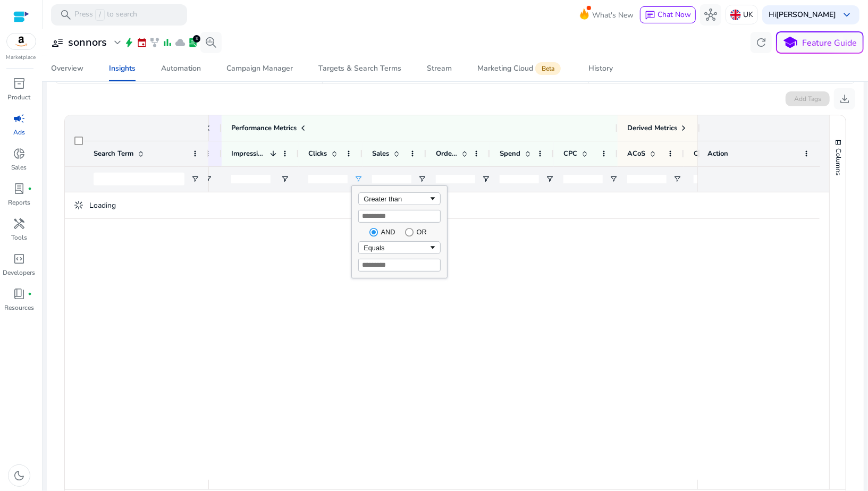
click at [314, 251] on div at bounding box center [453, 336] width 489 height 288
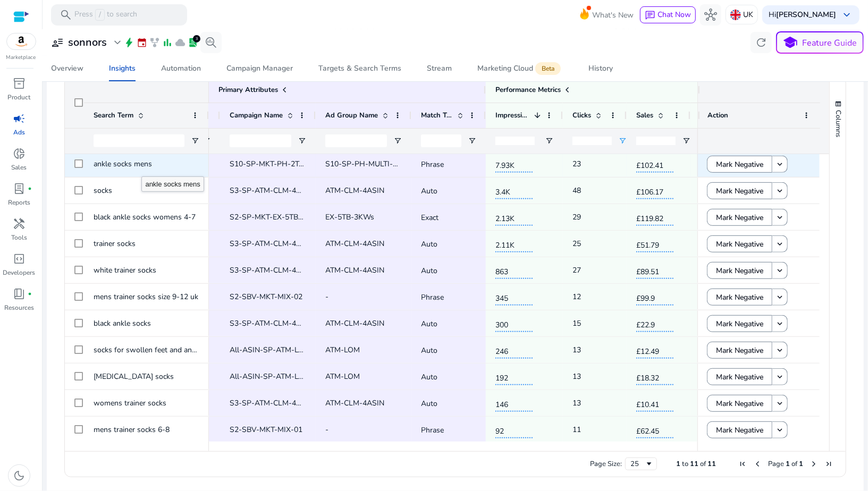
click at [140, 165] on span "ankle socks mens" at bounding box center [123, 164] width 58 height 10
copy div "ankle socks mens"
